Goal: Complete application form

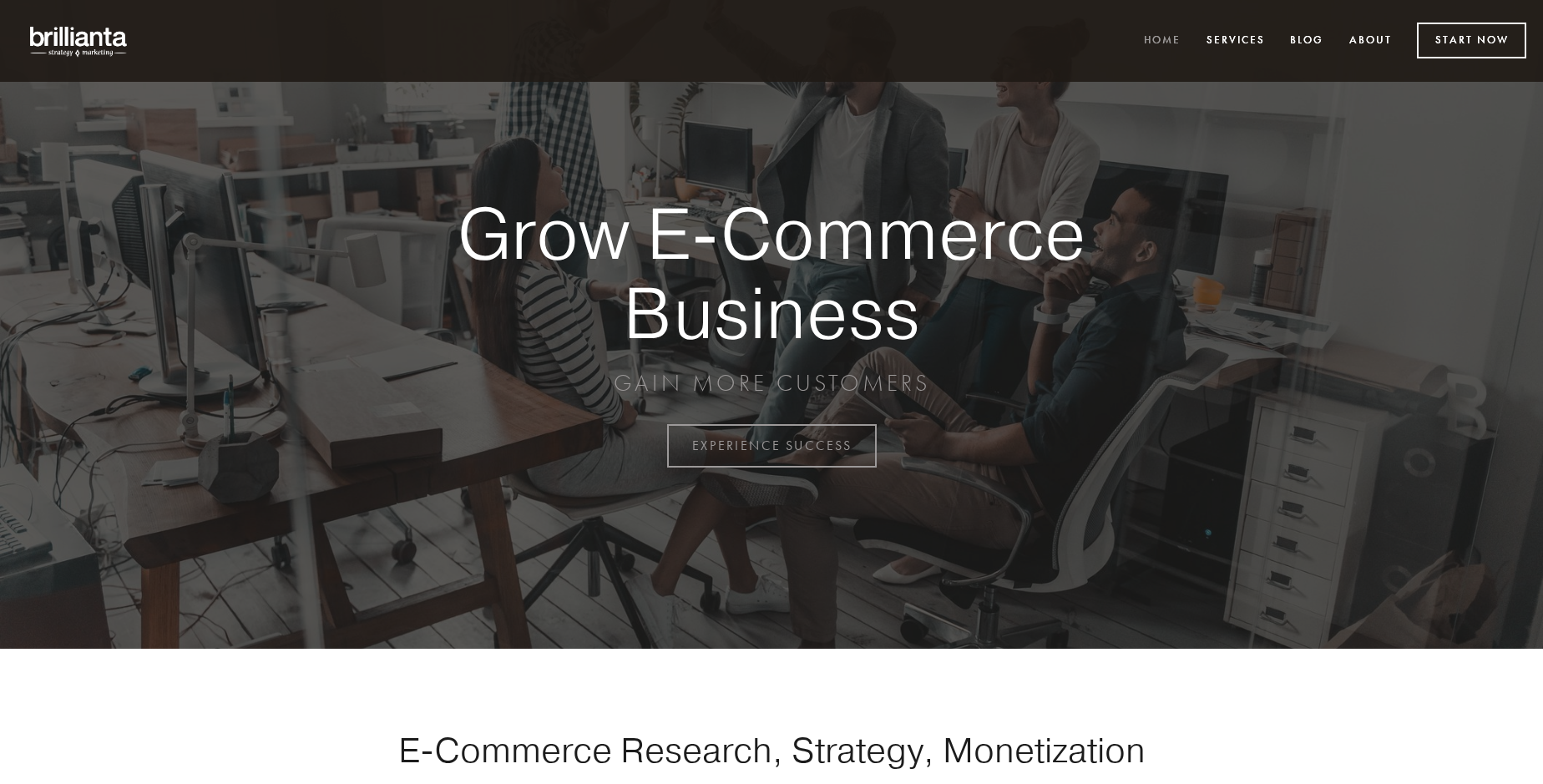
scroll to position [4376, 0]
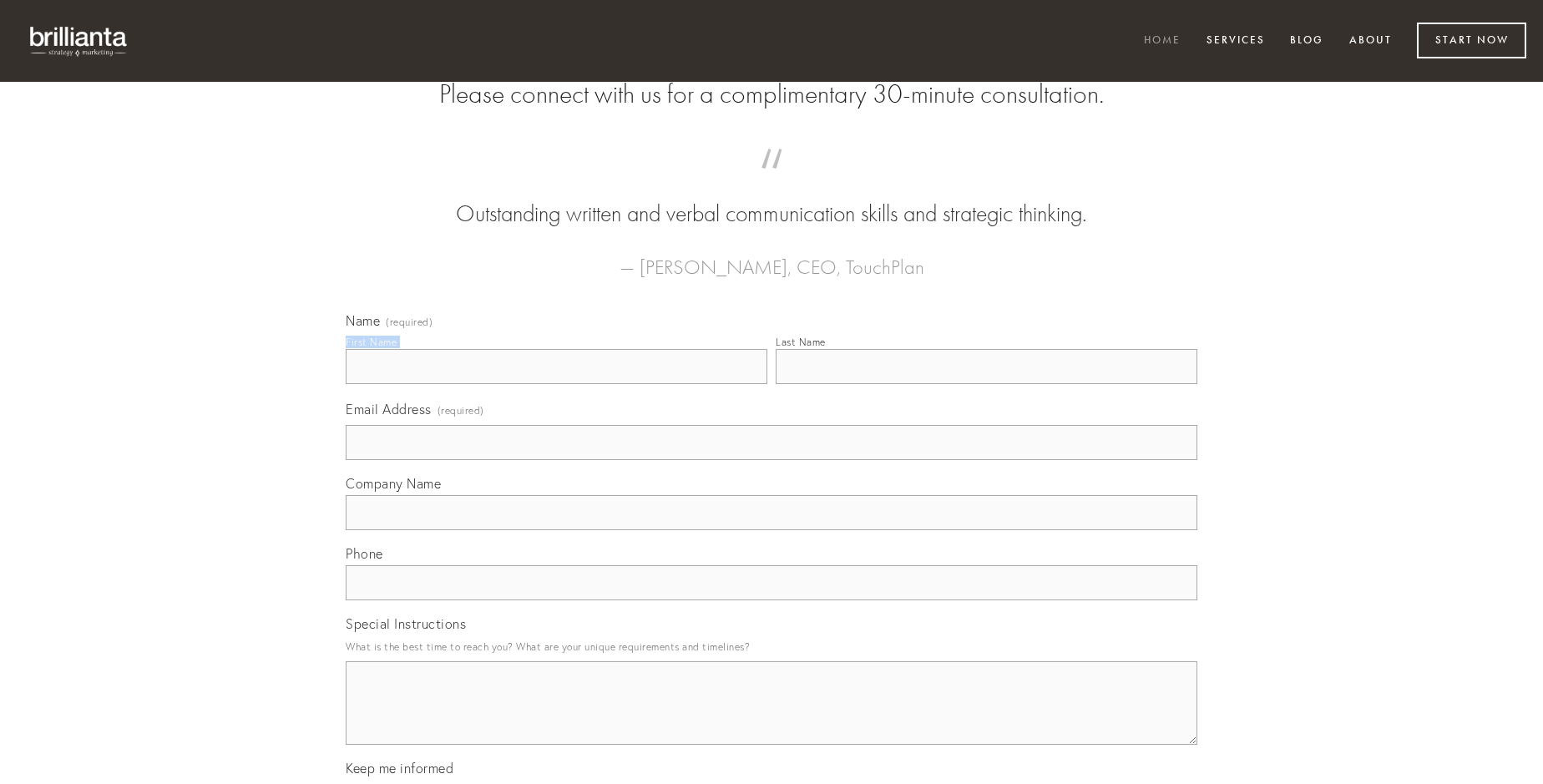
type input "[PERSON_NAME]"
click at [986, 384] on input "Last Name" at bounding box center [986, 366] width 422 height 35
type input "[PERSON_NAME]"
click at [772, 460] on input "Email Address (required)" at bounding box center [772, 442] width 852 height 35
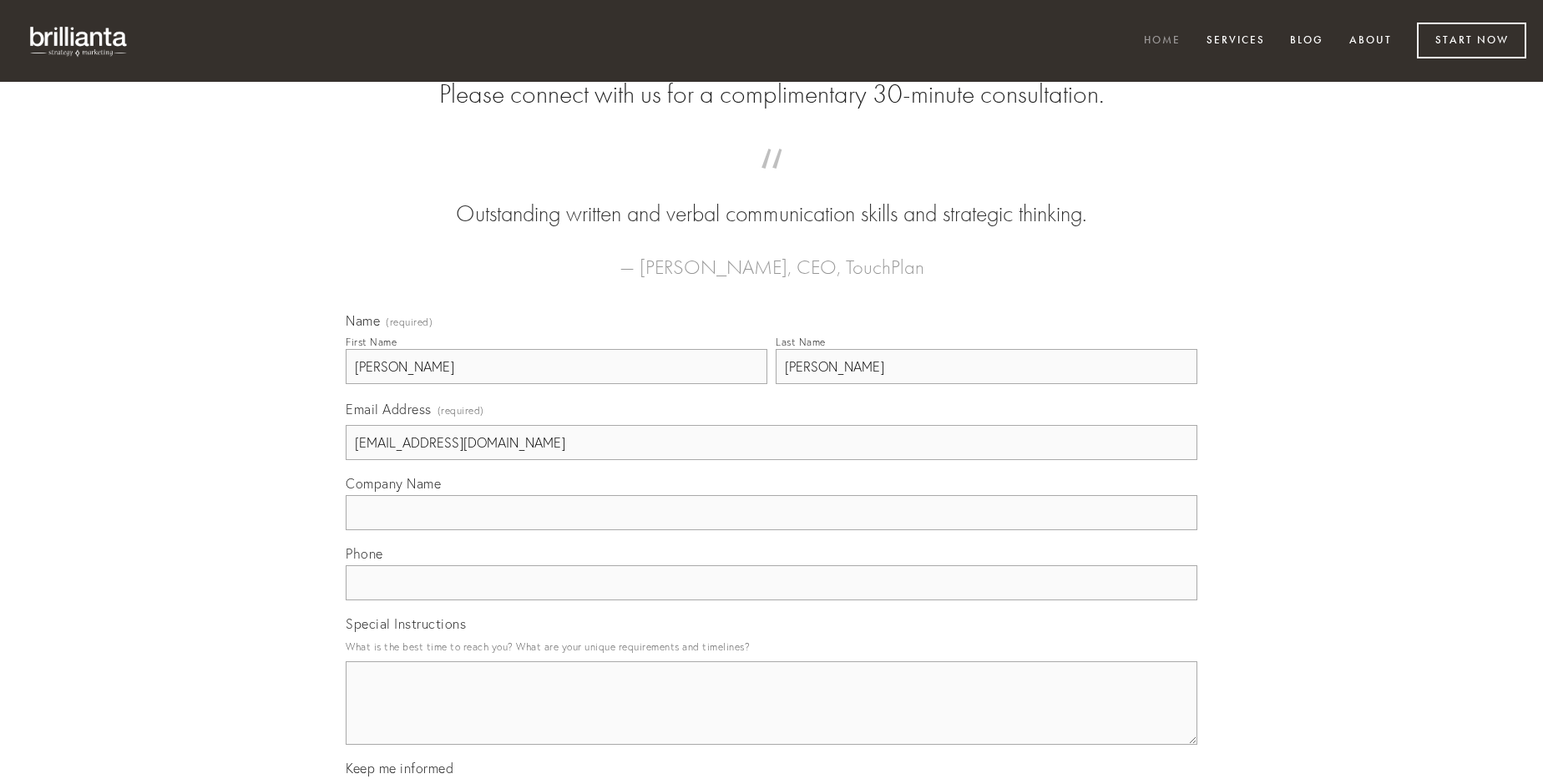
type input "[EMAIL_ADDRESS][DOMAIN_NAME]"
click at [772, 530] on input "Company Name" at bounding box center [772, 512] width 852 height 35
type input "usus"
click at [772, 600] on input "text" at bounding box center [772, 582] width 852 height 35
click at [772, 718] on textarea "Special Instructions" at bounding box center [772, 703] width 852 height 83
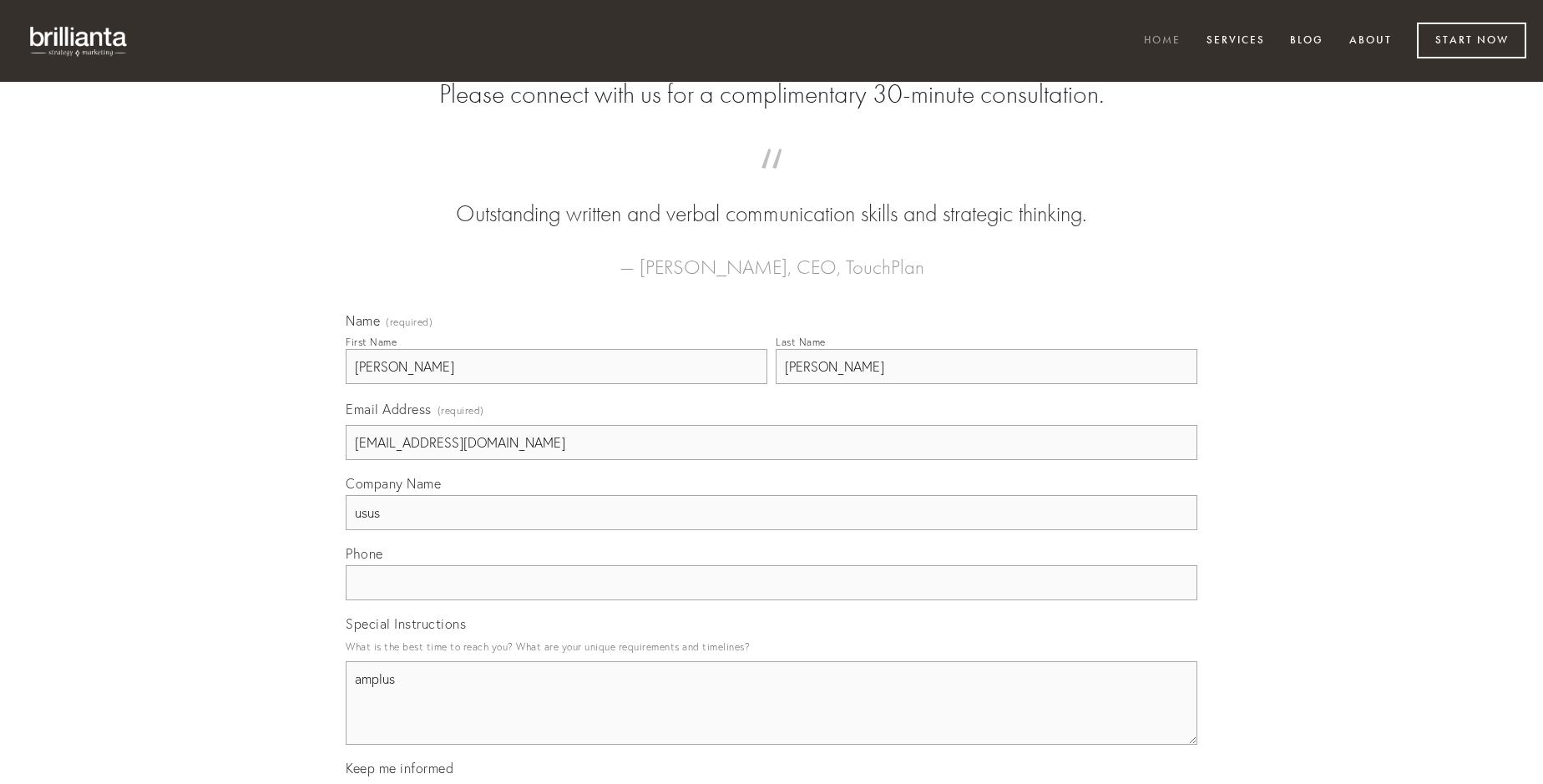
type textarea "amplus"
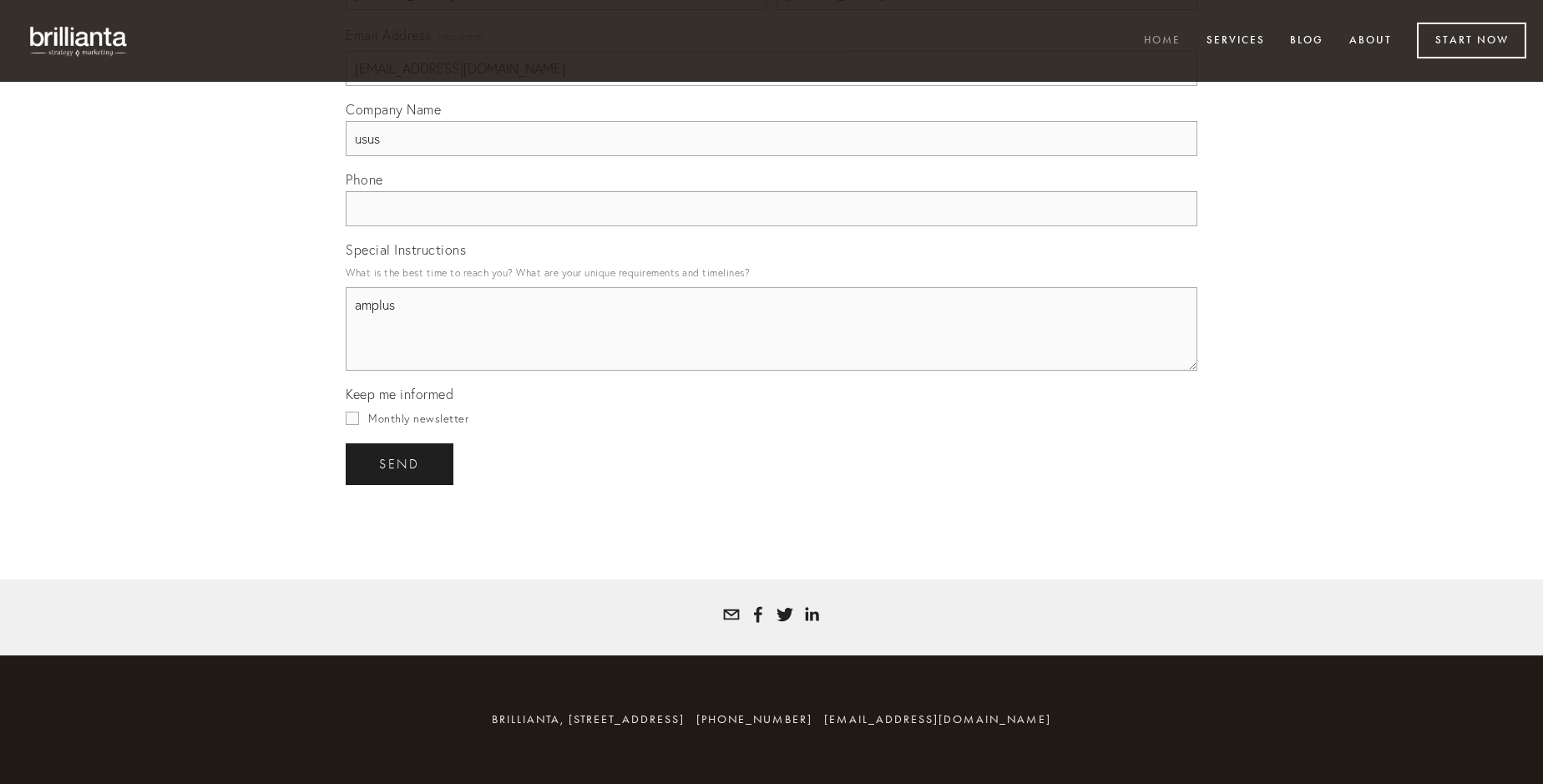
click at [401, 463] on span "send" at bounding box center [400, 464] width 41 height 15
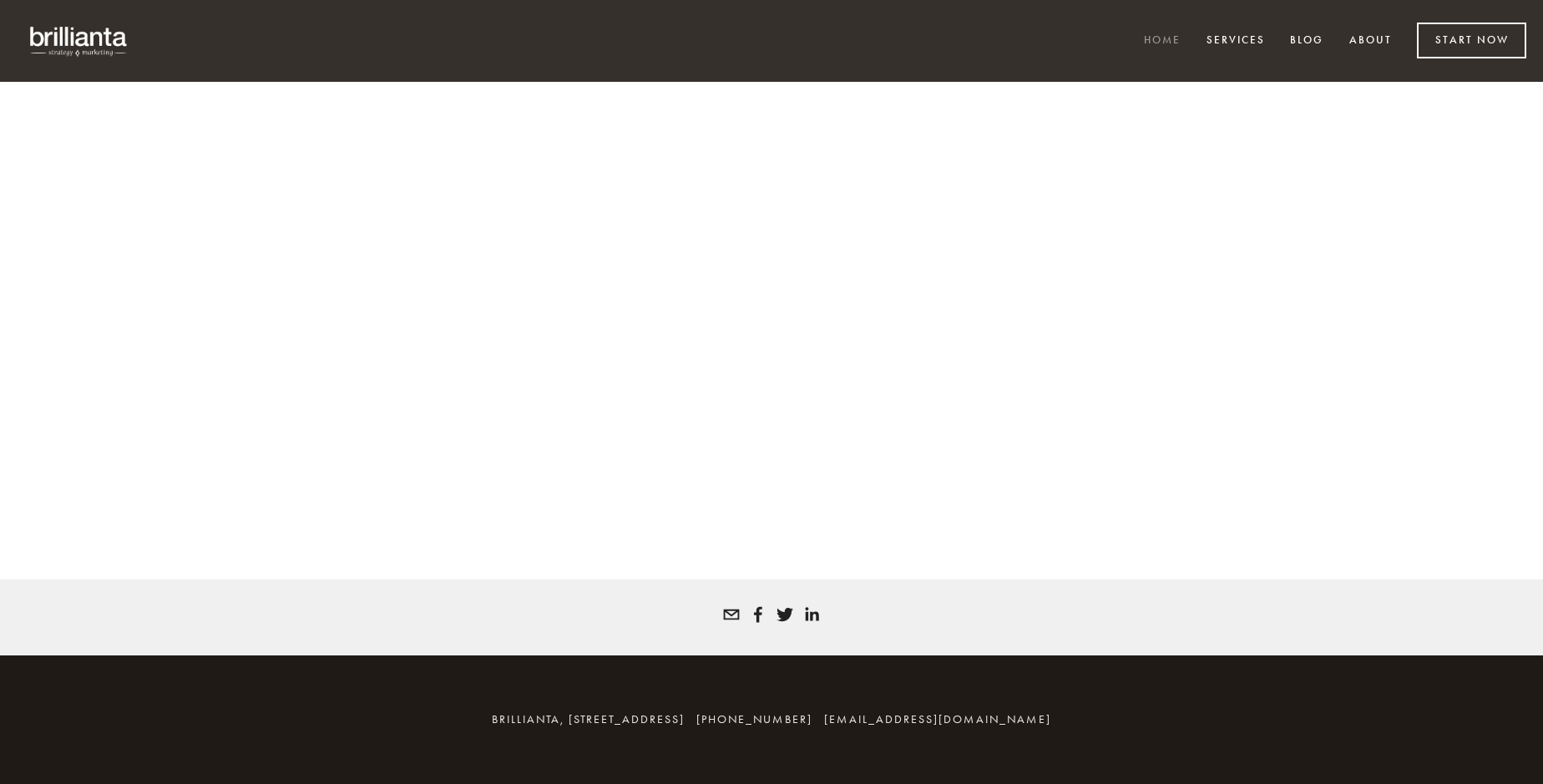
scroll to position [4354, 0]
